Goal: Task Accomplishment & Management: Manage account settings

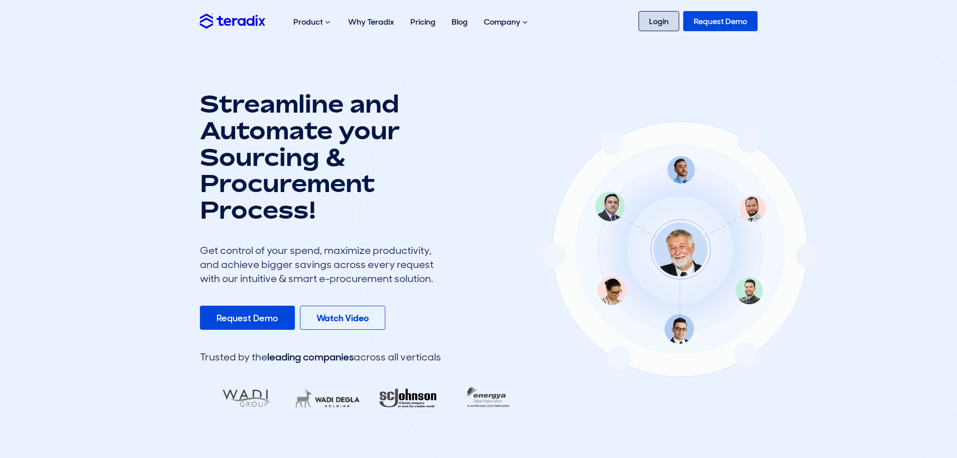
drag, startPoint x: 0, startPoint y: 0, endPoint x: 667, endPoint y: 20, distance: 666.9
click at [667, 20] on link "Login" at bounding box center [658, 21] width 41 height 20
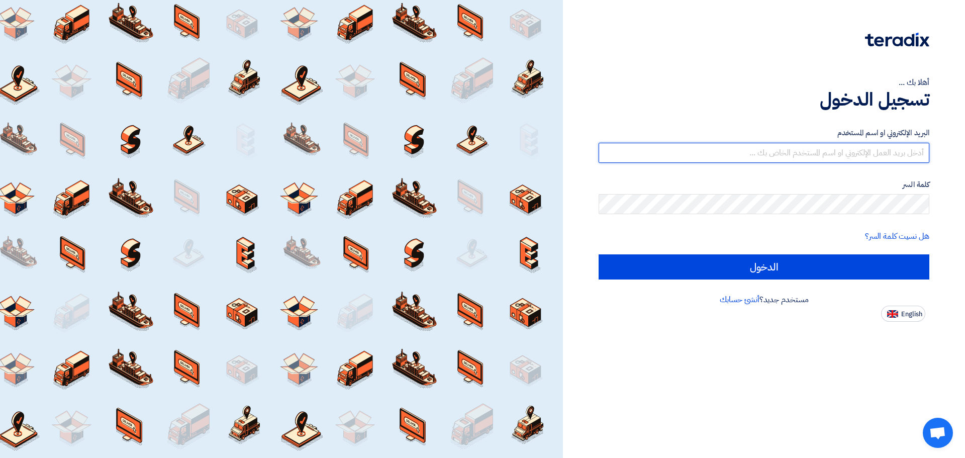
click at [876, 154] on input "text" at bounding box center [763, 153] width 331 height 20
click at [881, 152] on input "text" at bounding box center [763, 153] width 331 height 20
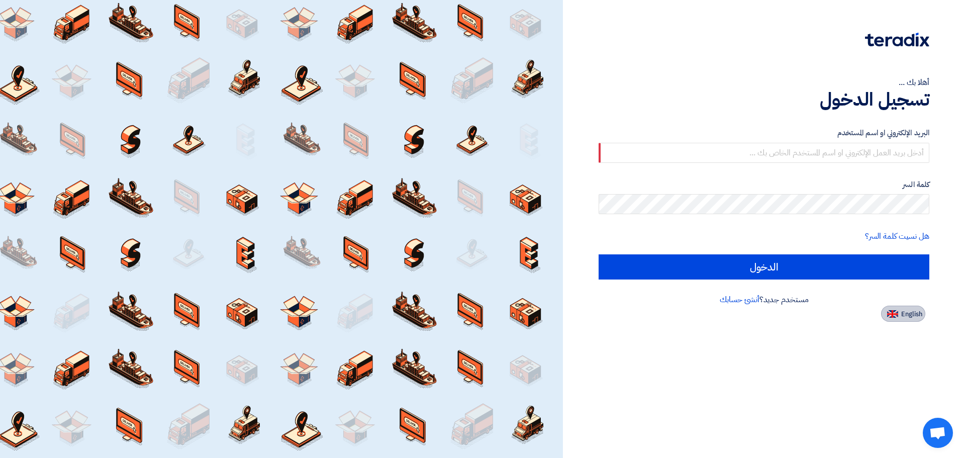
click at [917, 312] on span "English" at bounding box center [911, 313] width 21 height 7
type input "Sign in"
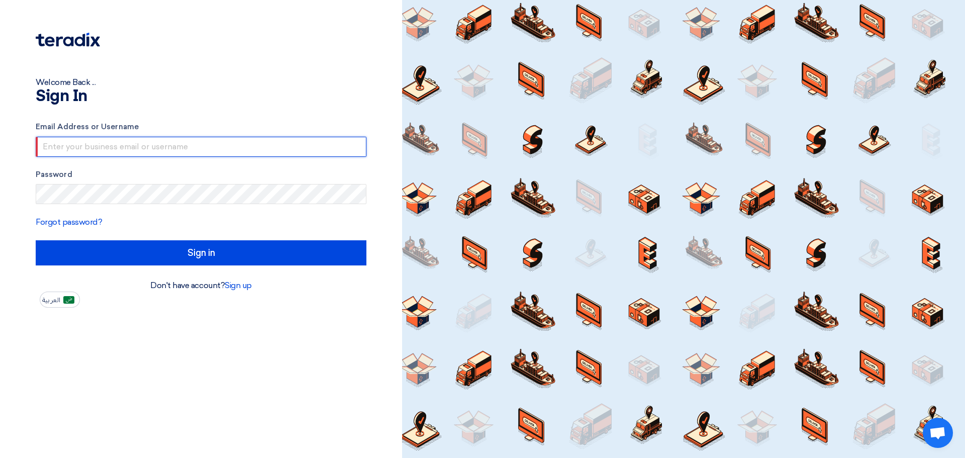
click at [194, 144] on input "text" at bounding box center [201, 147] width 331 height 20
type input "vlatko.bilbiloski@leoron.com"
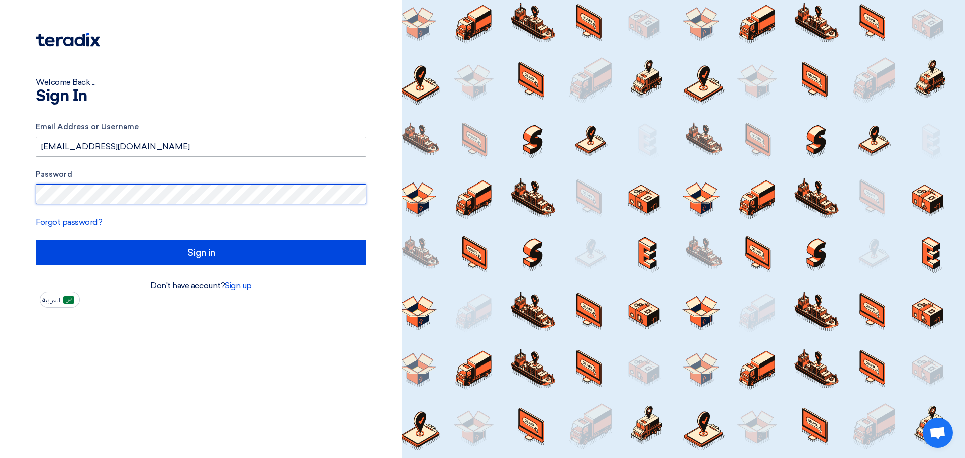
click at [36, 240] on input "Sign in" at bounding box center [201, 252] width 331 height 25
